Goal: Transaction & Acquisition: Purchase product/service

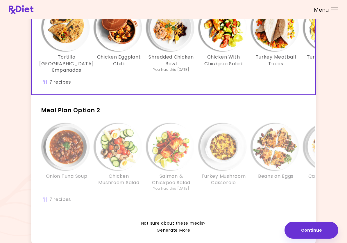
scroll to position [68, 0]
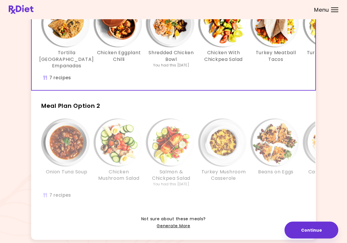
click at [84, 197] on div "Onion Tuna Soup Chicken Mushroom Salad Salmon & Chickpea Salad You had this [DA…" at bounding box center [224, 162] width 384 height 92
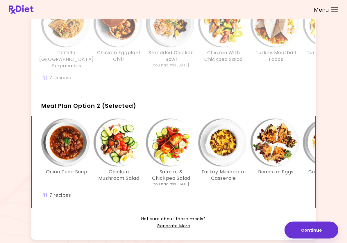
scroll to position [69, 0]
click at [102, 190] on div "Onion Tuna Soup Chicken Mushroom Salad Salmon & Chickpea Salad You had this [DA…" at bounding box center [224, 162] width 384 height 92
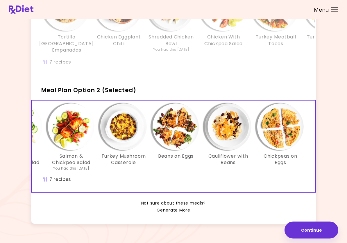
scroll to position [90, 0]
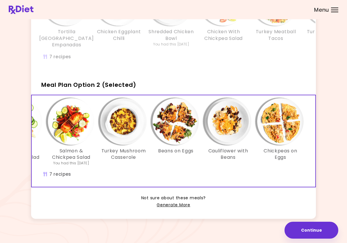
click at [175, 204] on link "Generate More" at bounding box center [173, 204] width 33 height 7
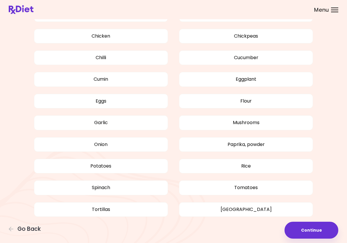
scroll to position [365, 0]
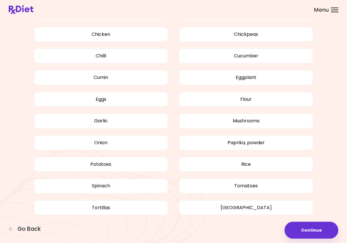
click at [115, 75] on button "Cumin" at bounding box center [101, 77] width 134 height 15
click at [312, 230] on button "Continue" at bounding box center [312, 229] width 54 height 17
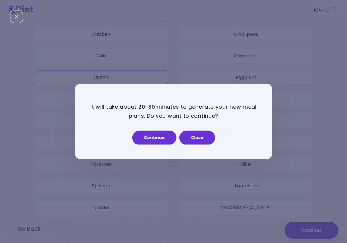
click at [202, 135] on button "Close" at bounding box center [197, 138] width 36 height 14
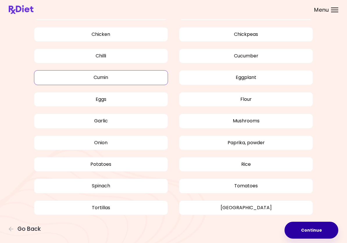
click at [317, 233] on button "Continue" at bounding box center [312, 229] width 54 height 17
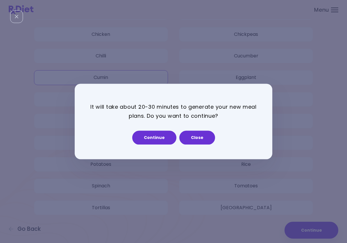
click at [159, 136] on button "Continue" at bounding box center [154, 138] width 44 height 14
select select "*"
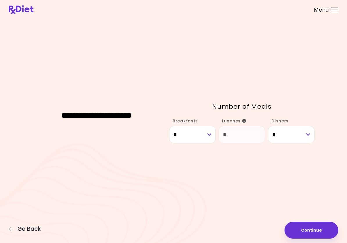
click at [318, 229] on button "Continue" at bounding box center [312, 229] width 54 height 17
